Goal: Task Accomplishment & Management: Manage account settings

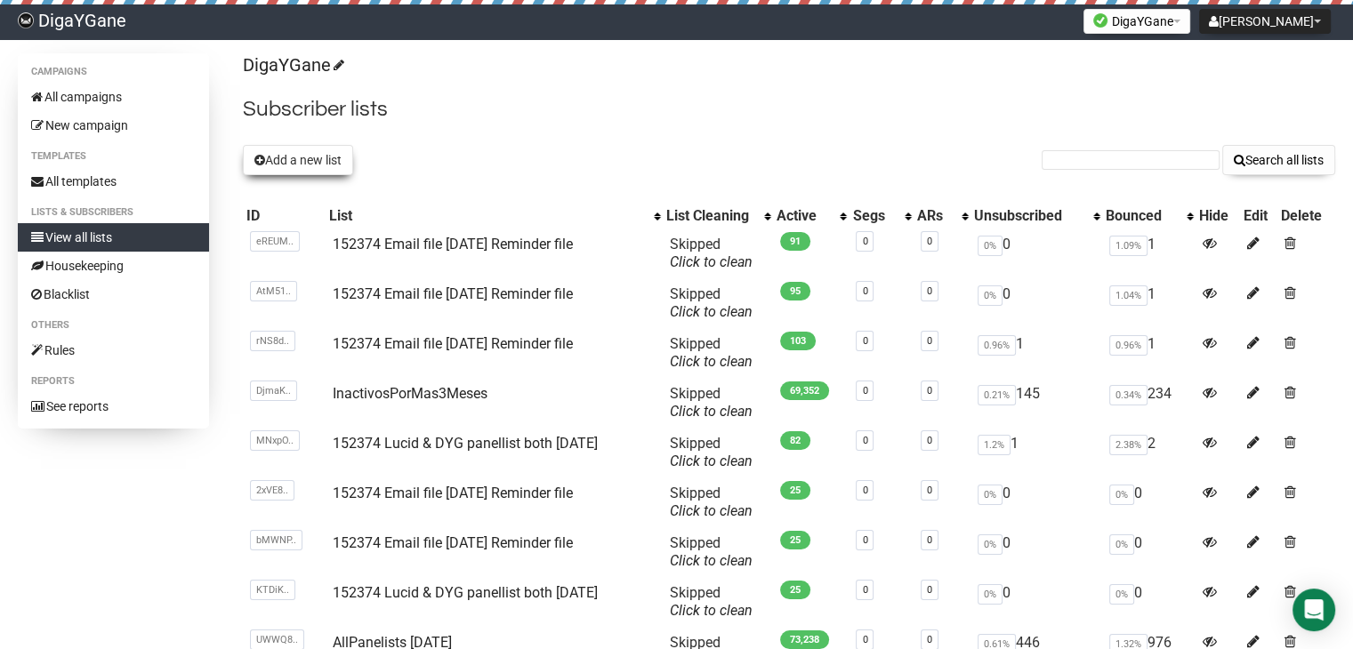
click at [297, 160] on button "Add a new list" at bounding box center [298, 160] width 110 height 30
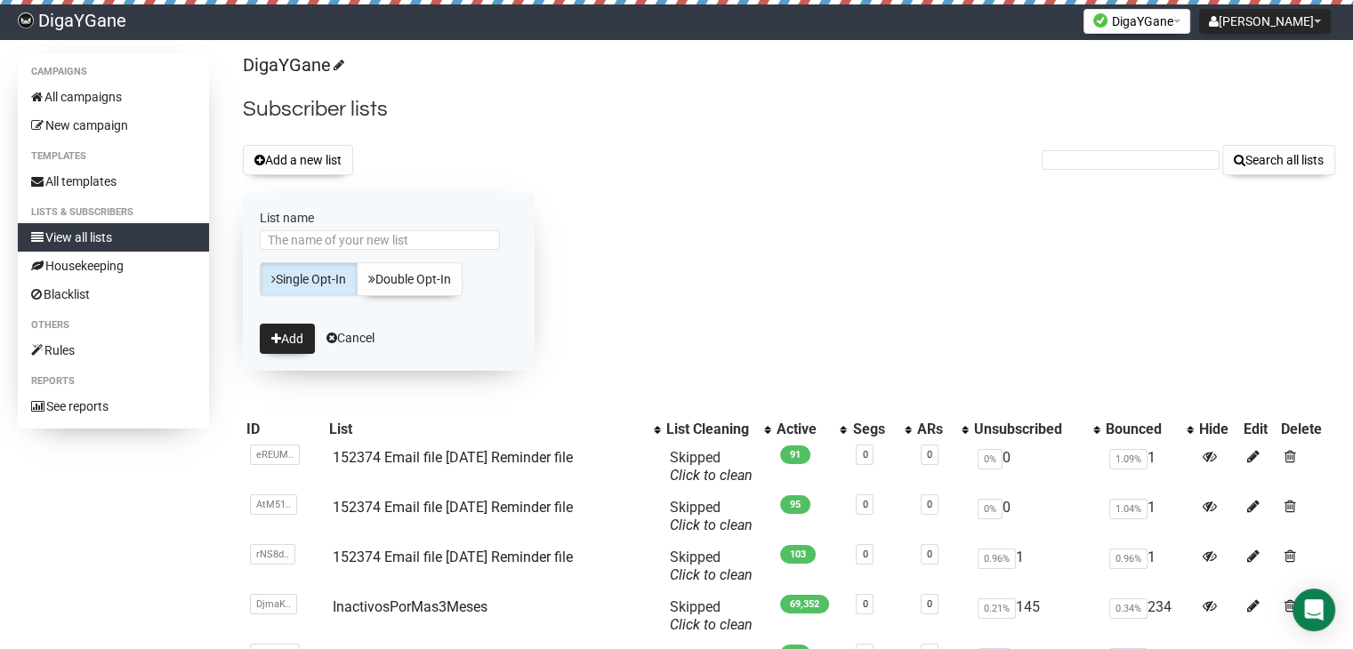
click at [354, 187] on div "DigaYGane Subscriber lists Add a new list Search all lists List name Single Opt…" at bounding box center [789, 532] width 1092 height 958
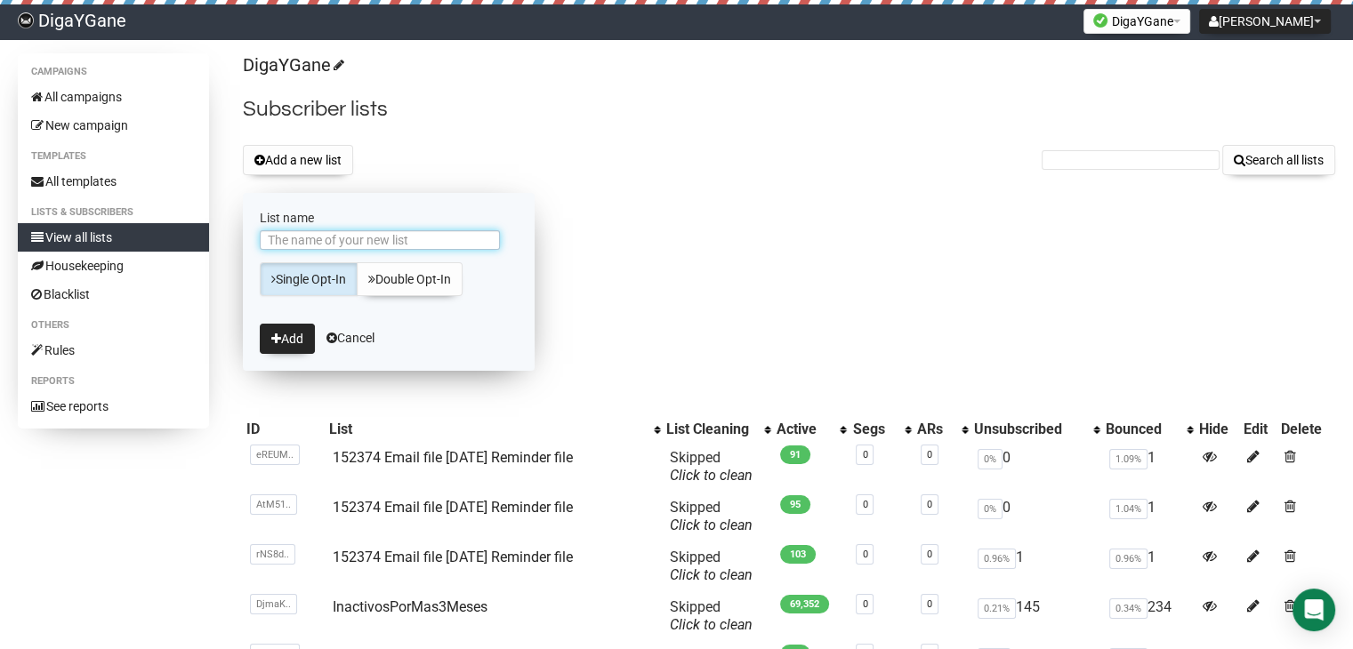
click at [350, 237] on input "List name" at bounding box center [380, 240] width 240 height 20
paste input "152374 Email file [DATE] Reminder file"
type input "152374 Email file [DATE] Reminder file"
click at [300, 341] on button "Add" at bounding box center [287, 339] width 55 height 30
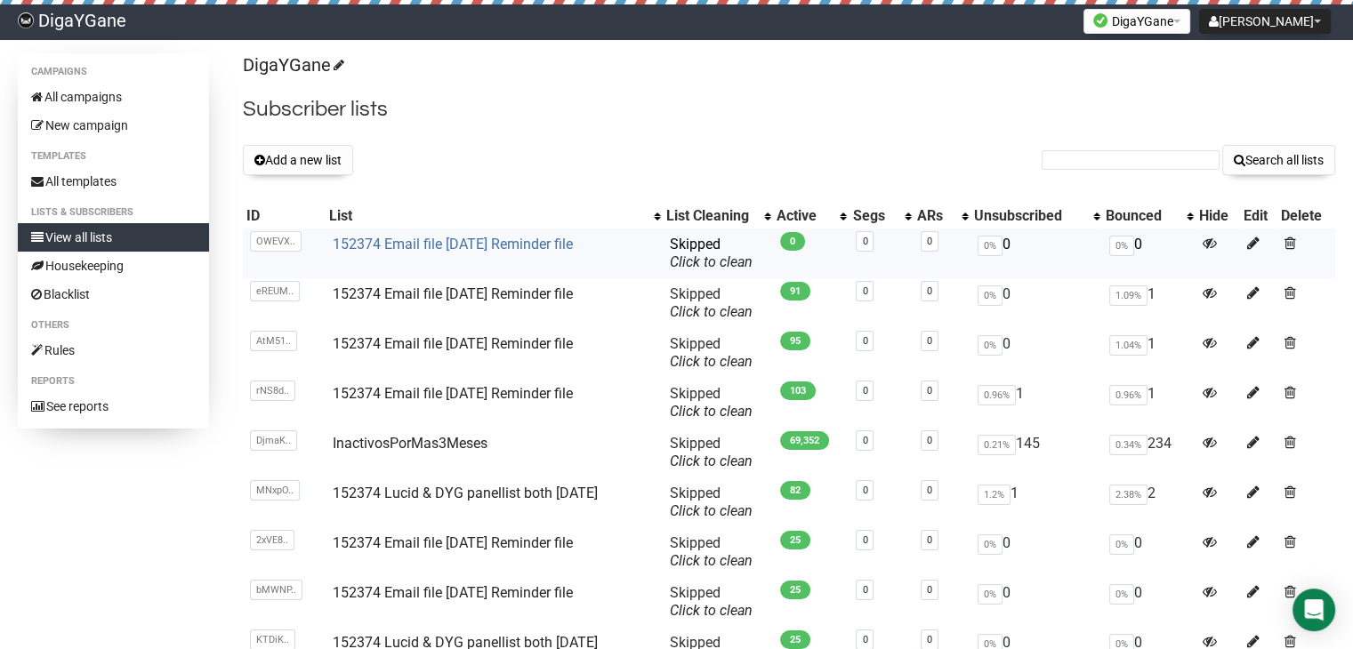
click at [484, 250] on link "152374 Email file [DATE] Reminder file" at bounding box center [453, 244] width 240 height 17
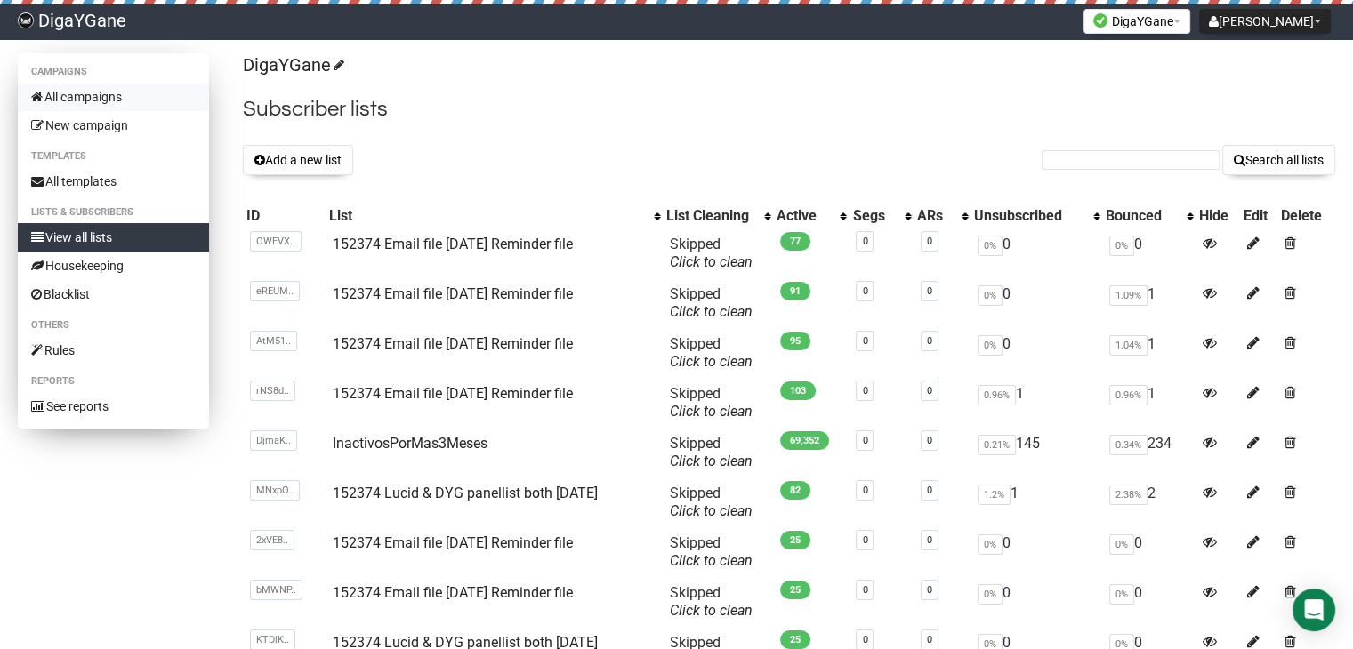
click at [101, 94] on link "All campaigns" at bounding box center [113, 97] width 191 height 28
